Goal: Information Seeking & Learning: Learn about a topic

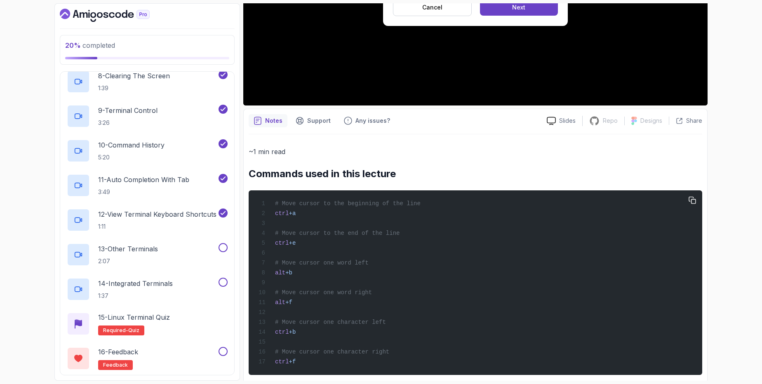
scroll to position [240, 0]
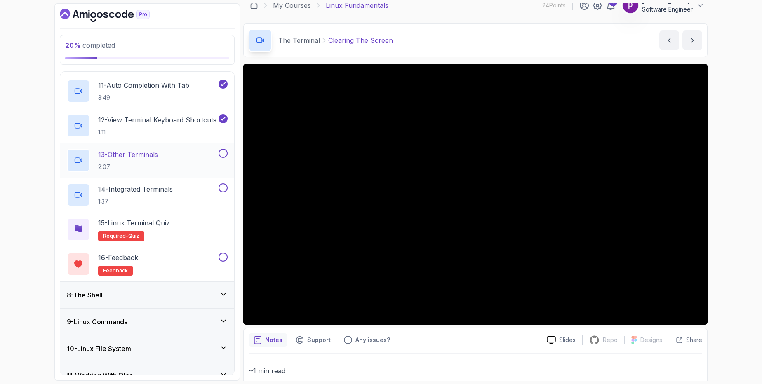
scroll to position [531, 0]
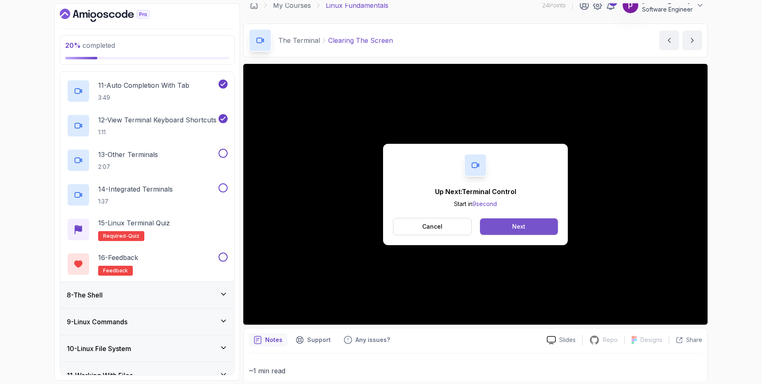
click at [517, 227] on div "Next" at bounding box center [518, 227] width 13 height 8
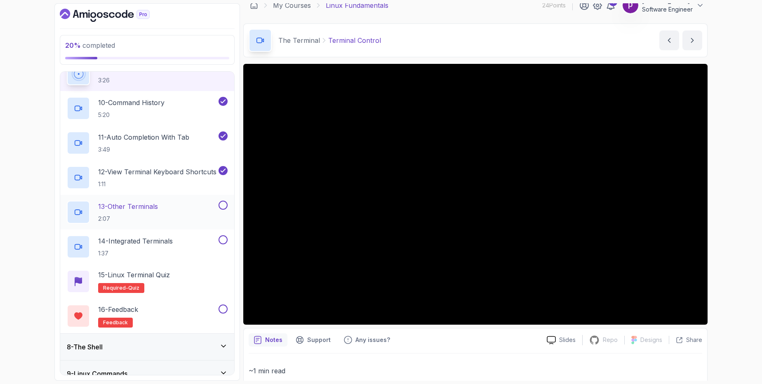
scroll to position [516, 0]
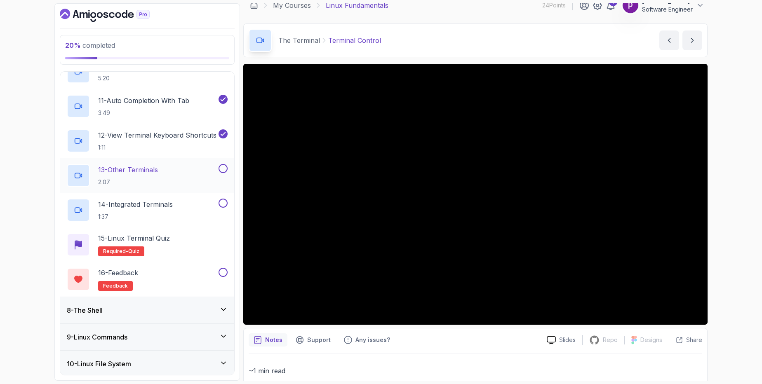
click at [153, 170] on p "13 - Other Terminals" at bounding box center [128, 170] width 60 height 10
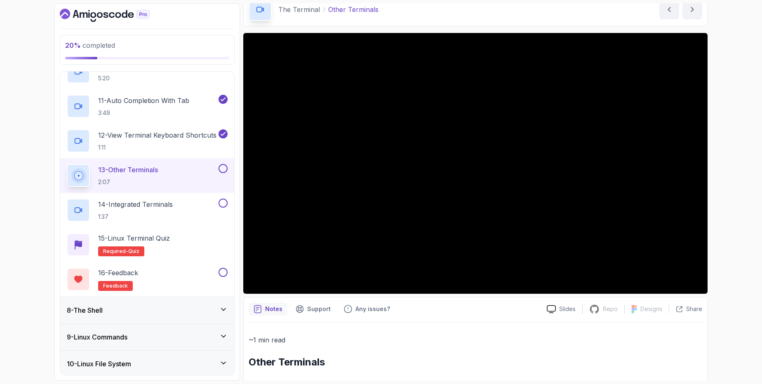
scroll to position [39, 0]
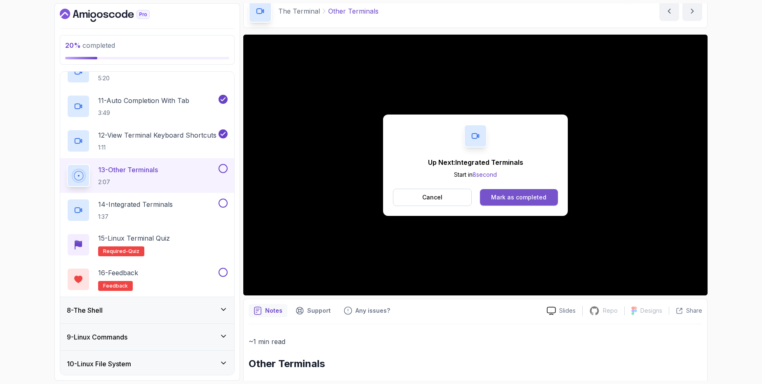
click at [516, 196] on div "Mark as completed" at bounding box center [518, 197] width 55 height 8
